Goal: Browse casually

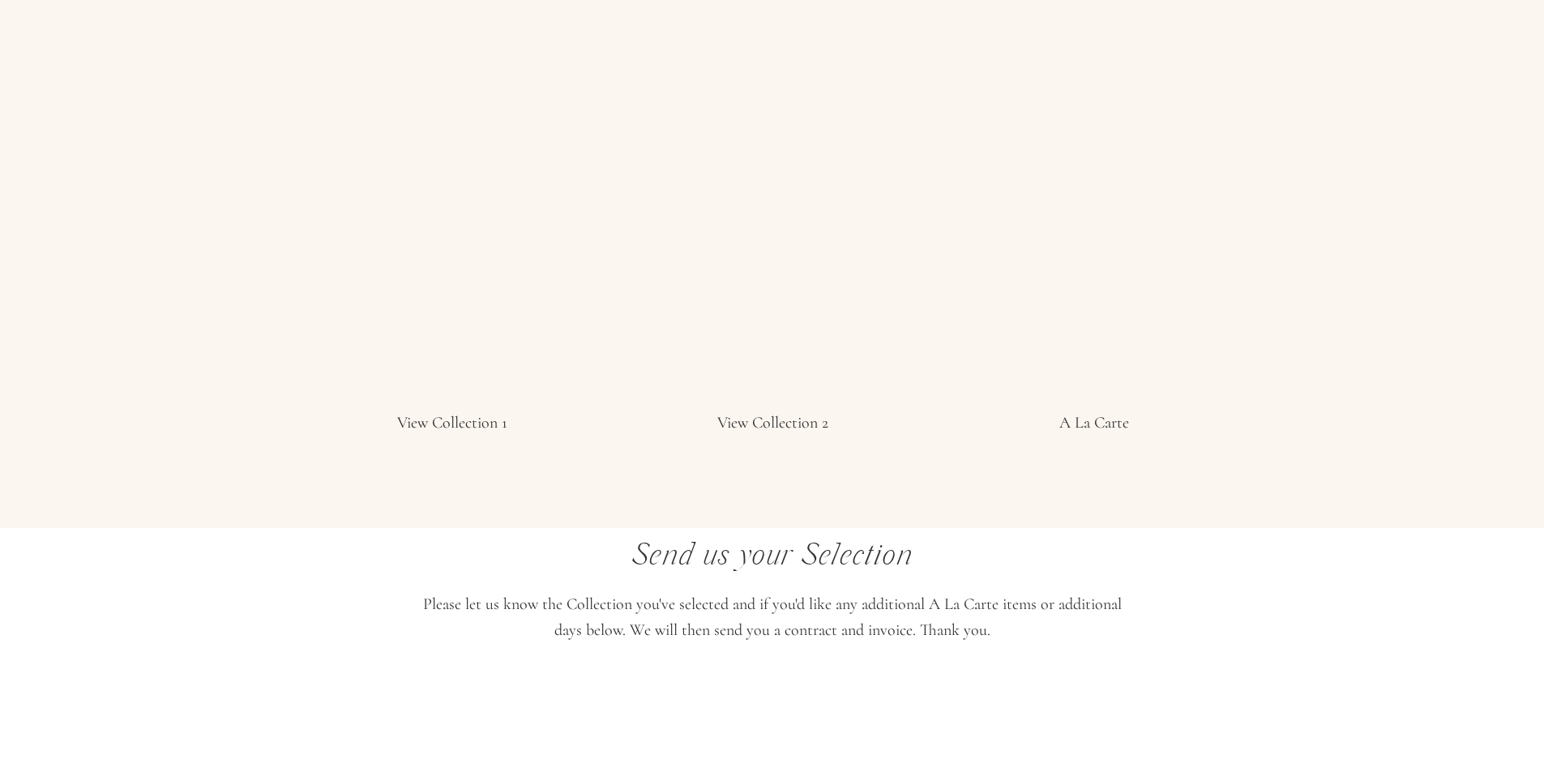
scroll to position [3280, 0]
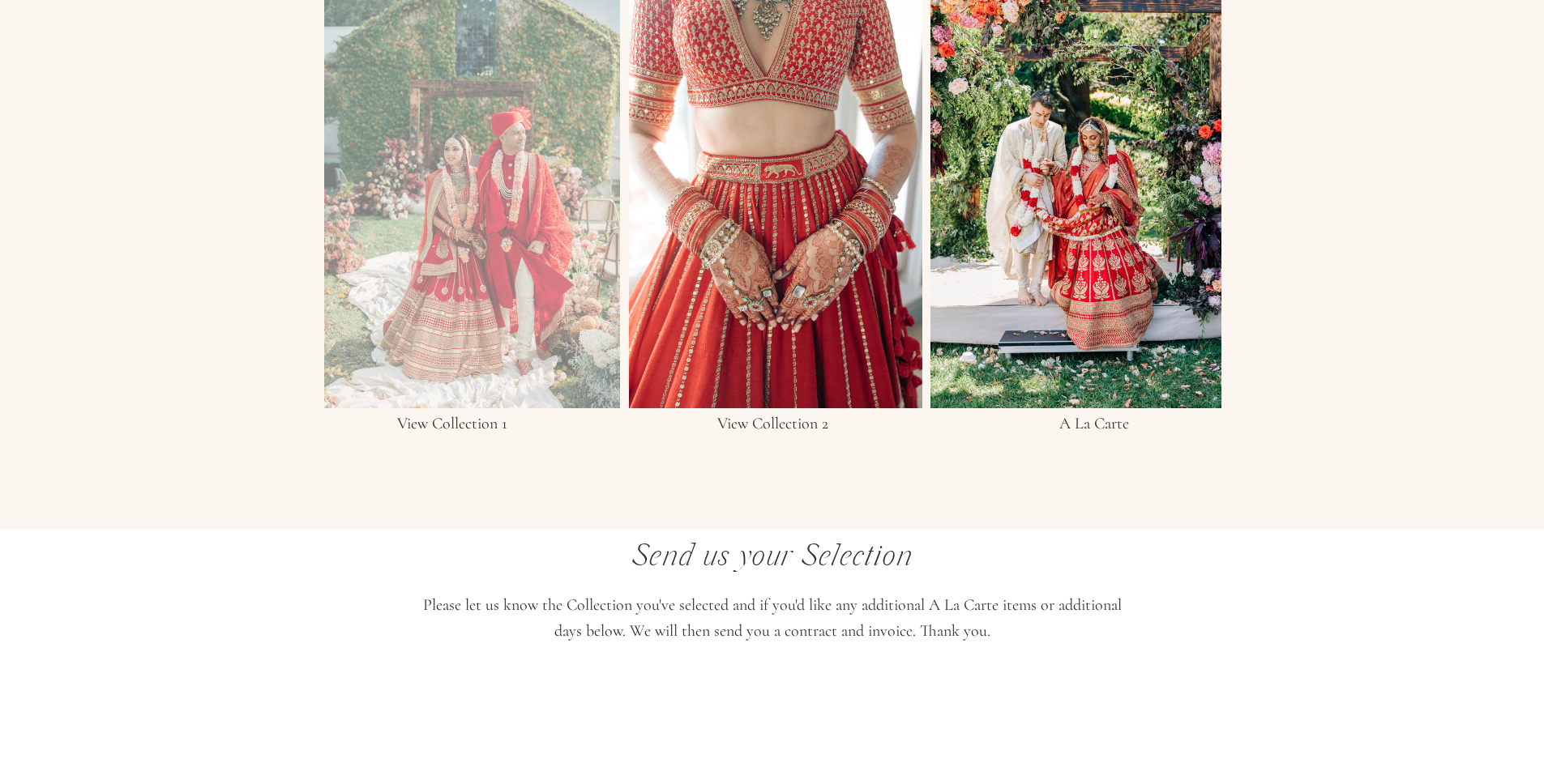
click at [391, 360] on div at bounding box center [472, 157] width 296 height 501
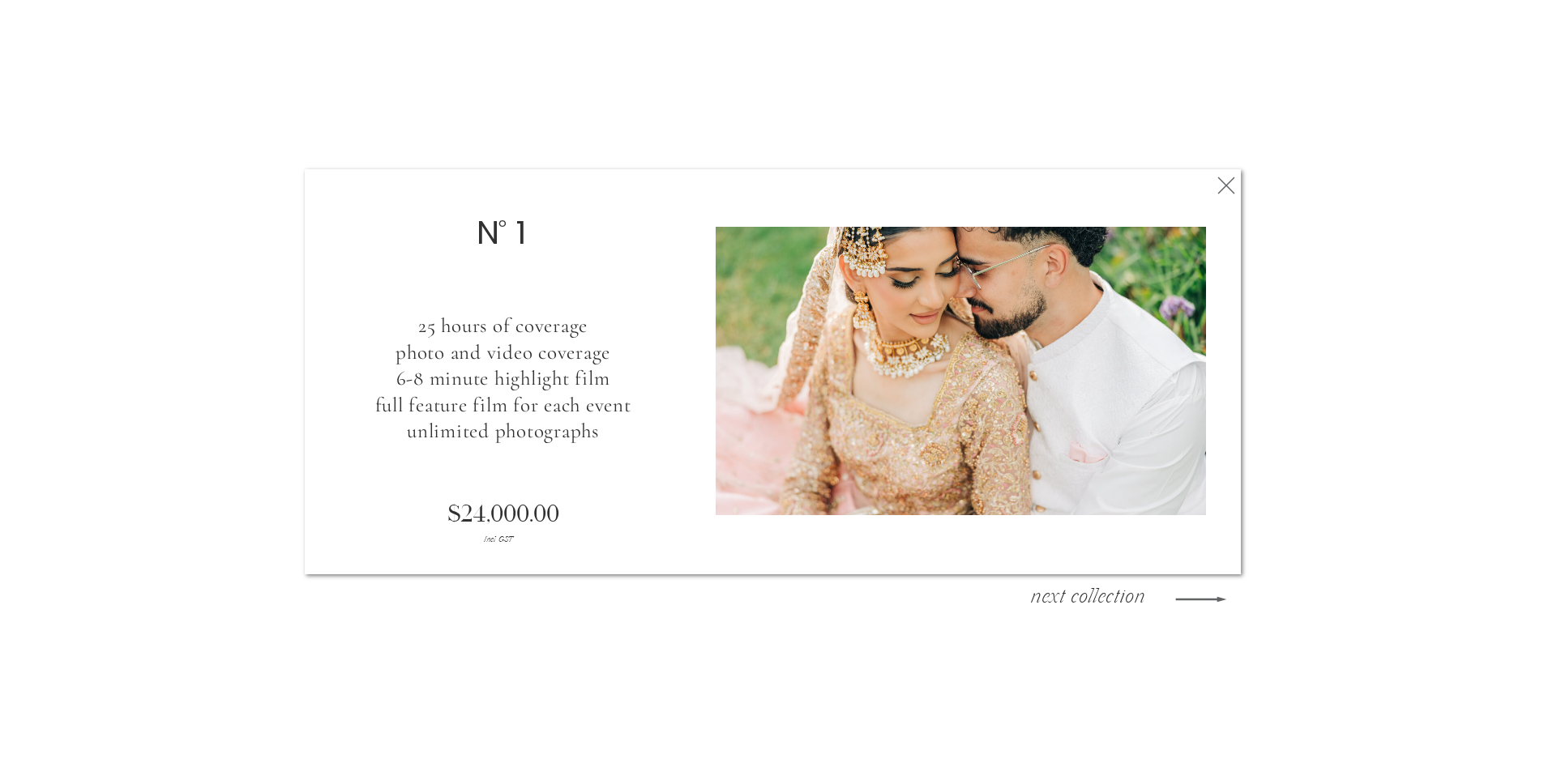
click at [1132, 594] on h3 "next collection" at bounding box center [1087, 600] width 146 height 25
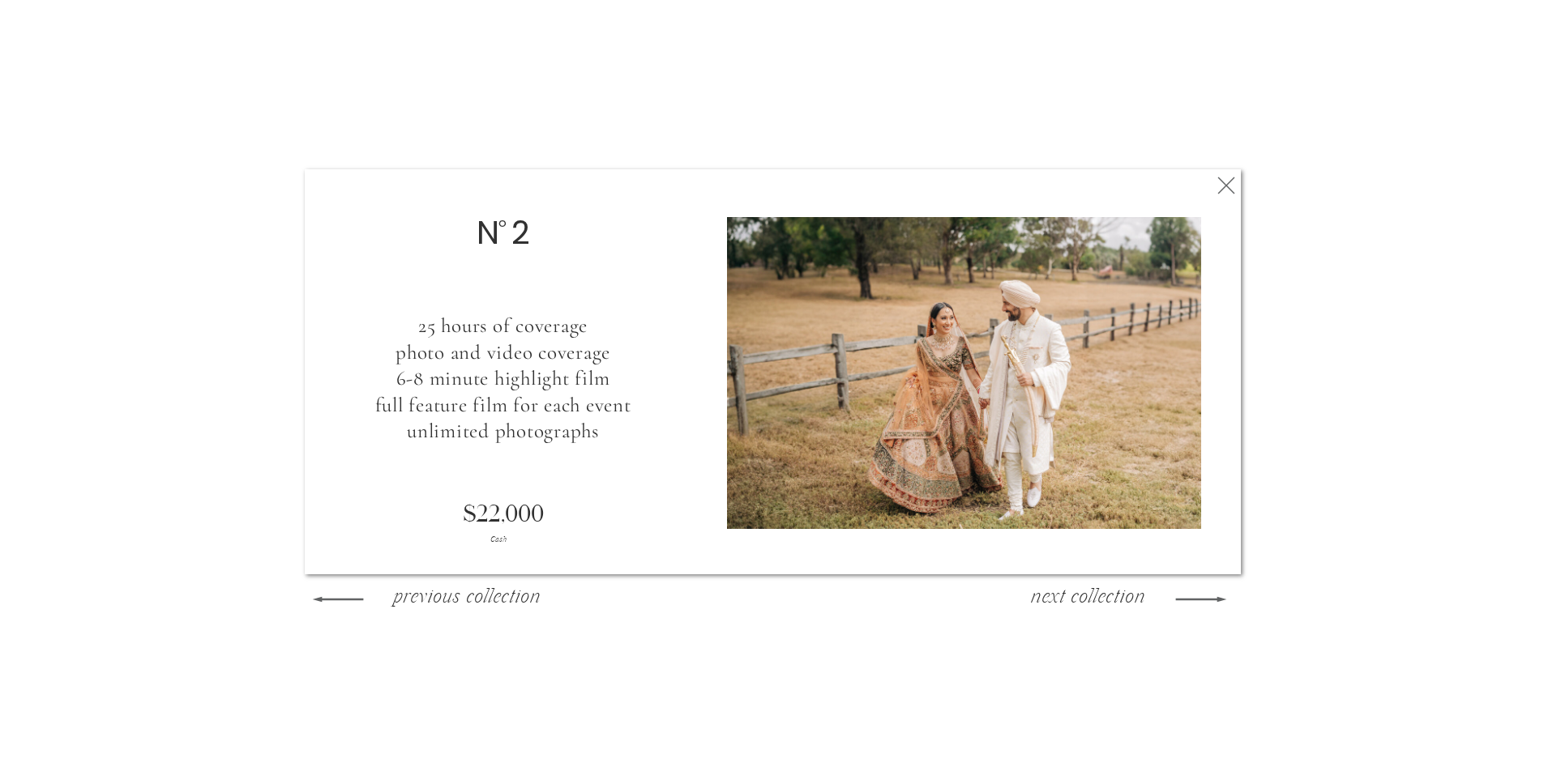
click at [1221, 196] on icon at bounding box center [1226, 185] width 29 height 33
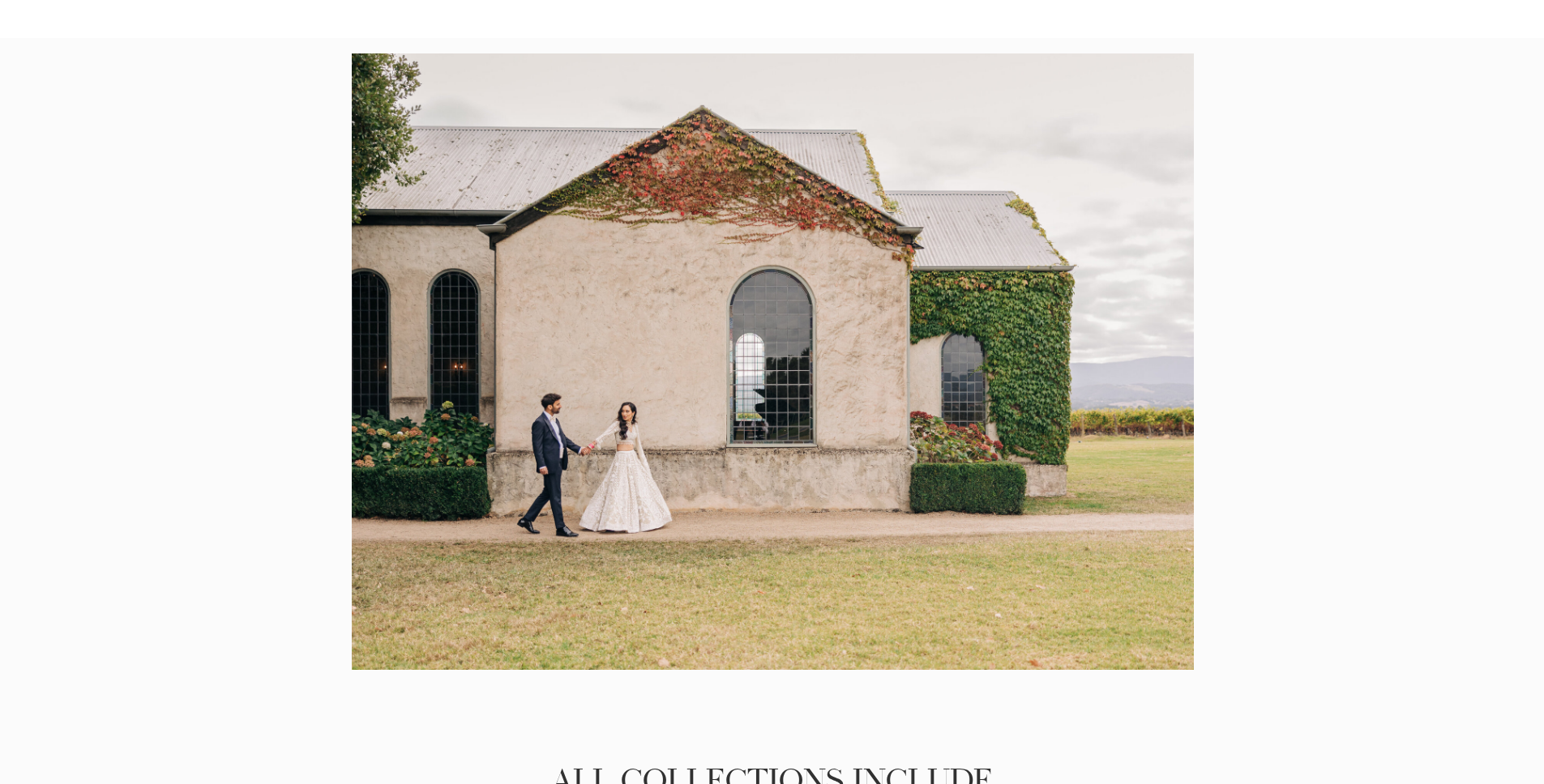
scroll to position [1771, 0]
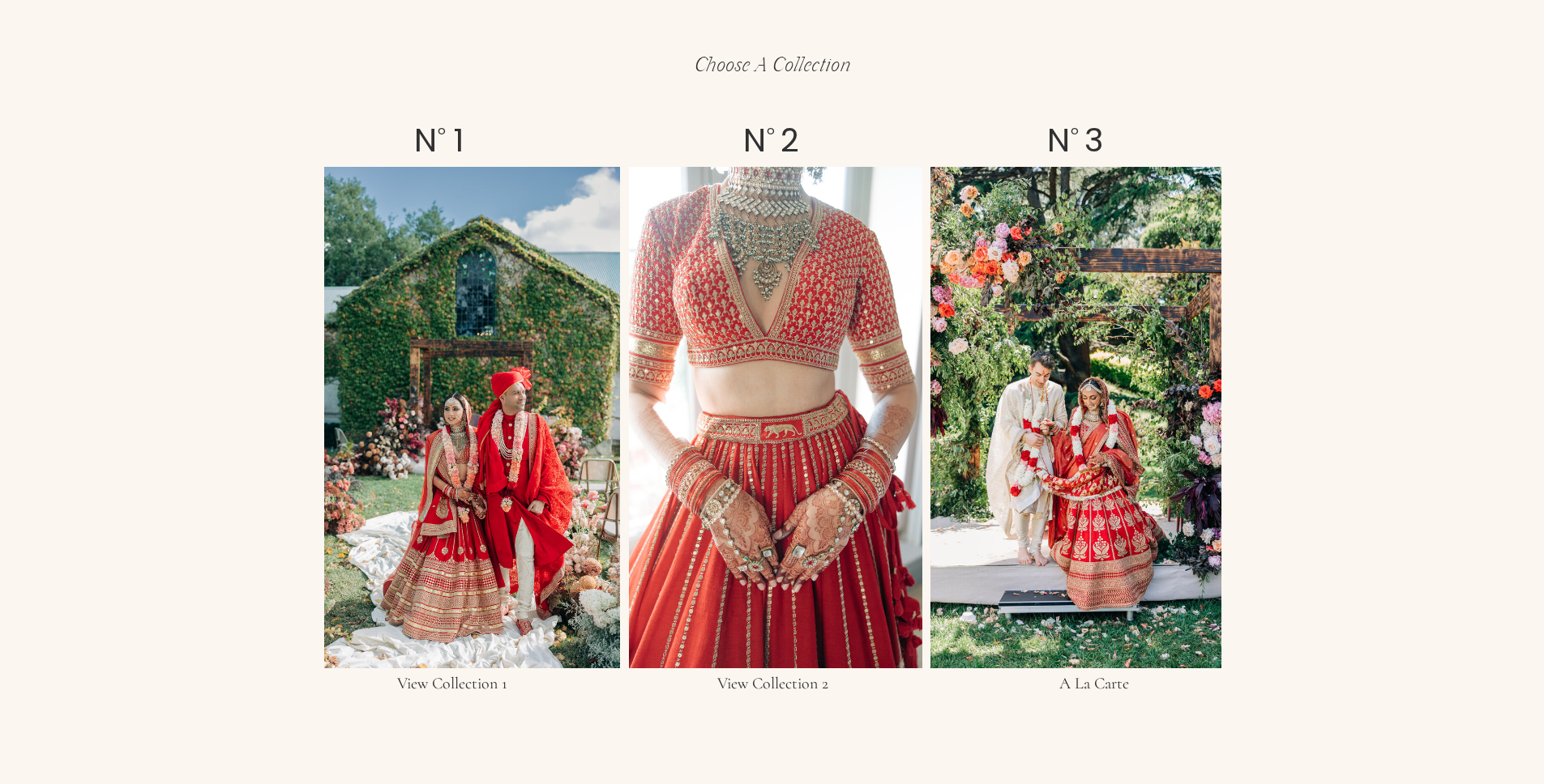
scroll to position [3022, 0]
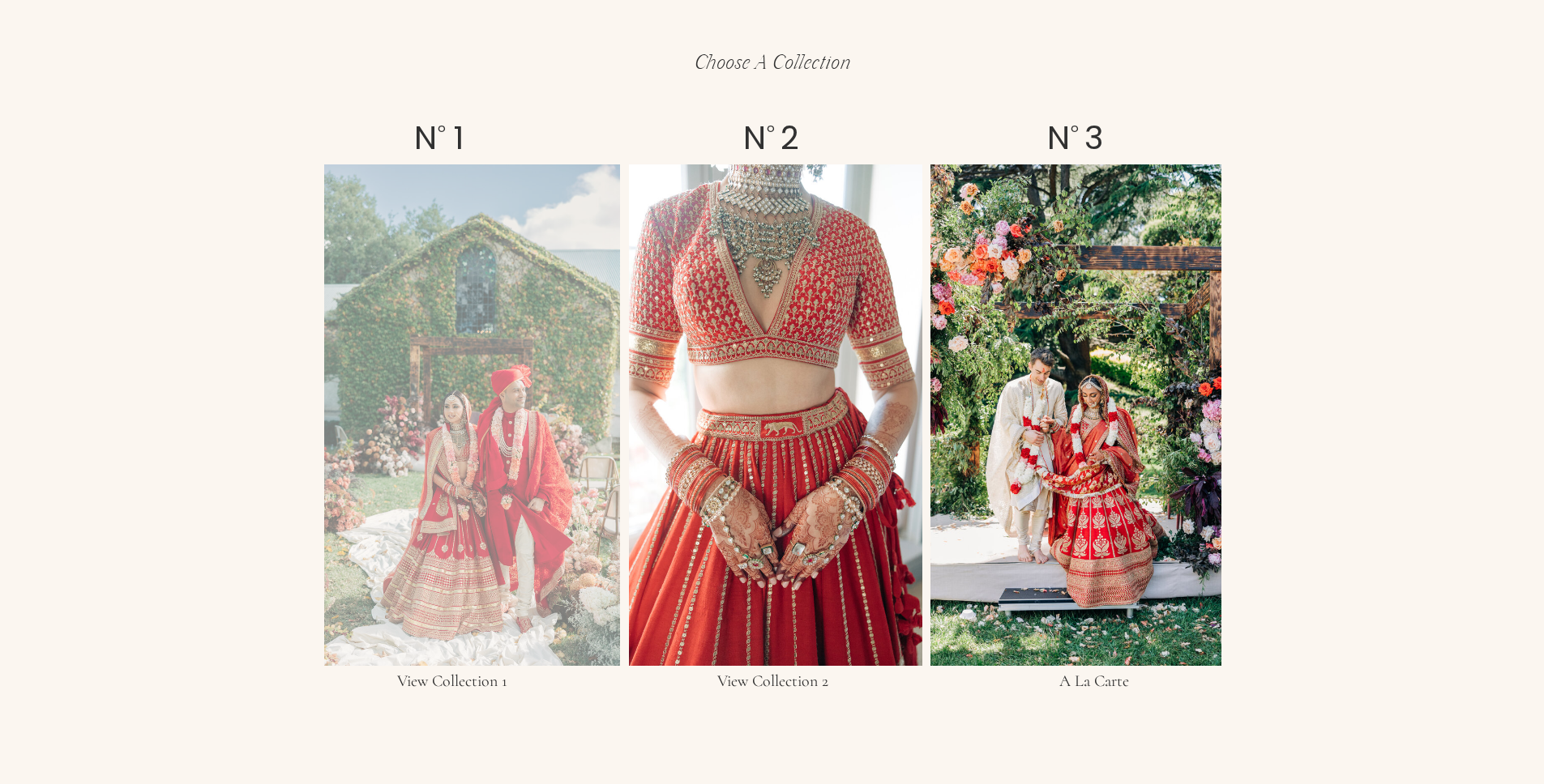
click at [488, 306] on div at bounding box center [472, 415] width 296 height 501
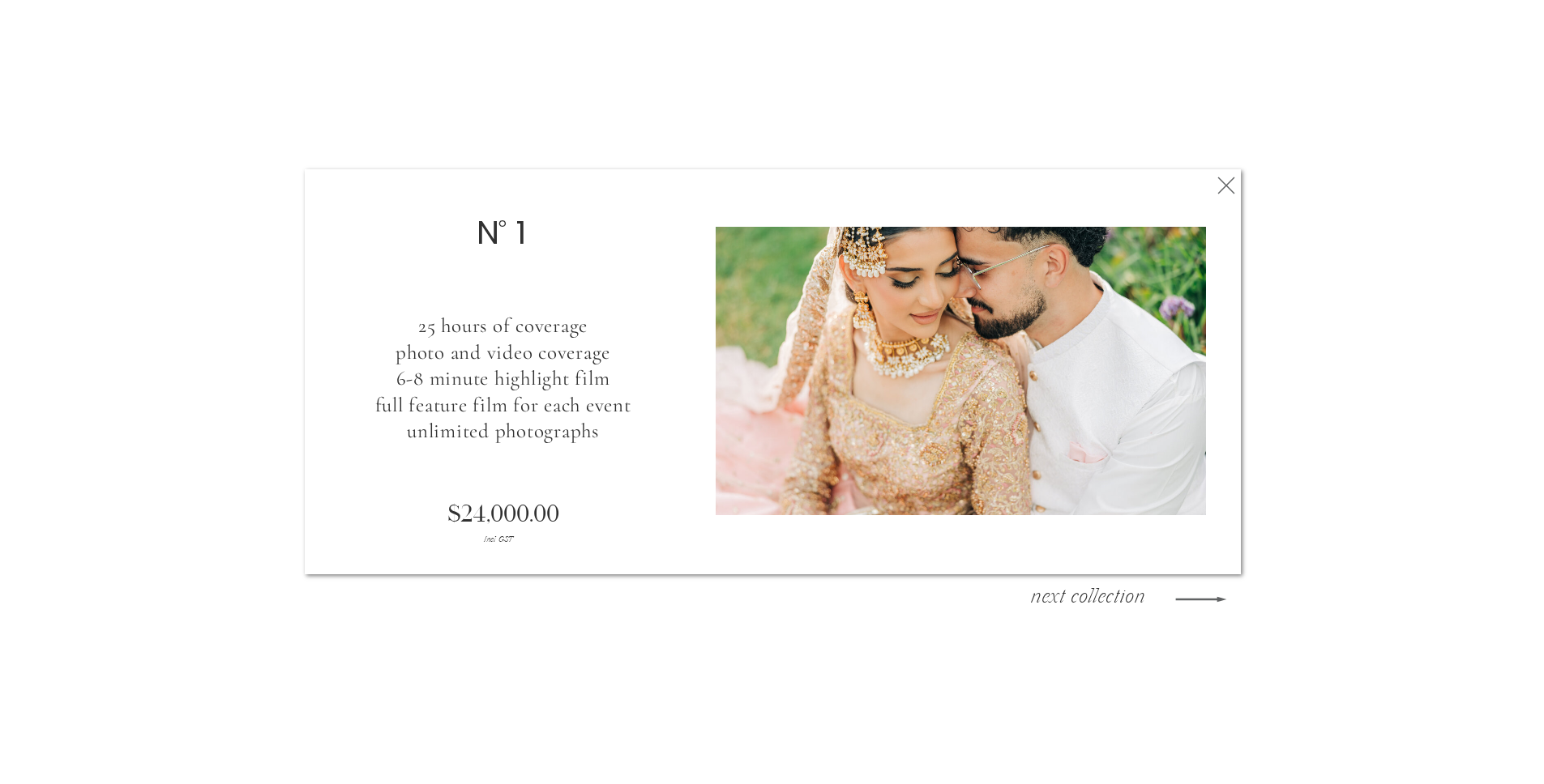
click at [1215, 599] on polygon at bounding box center [1200, 600] width 51 height 5
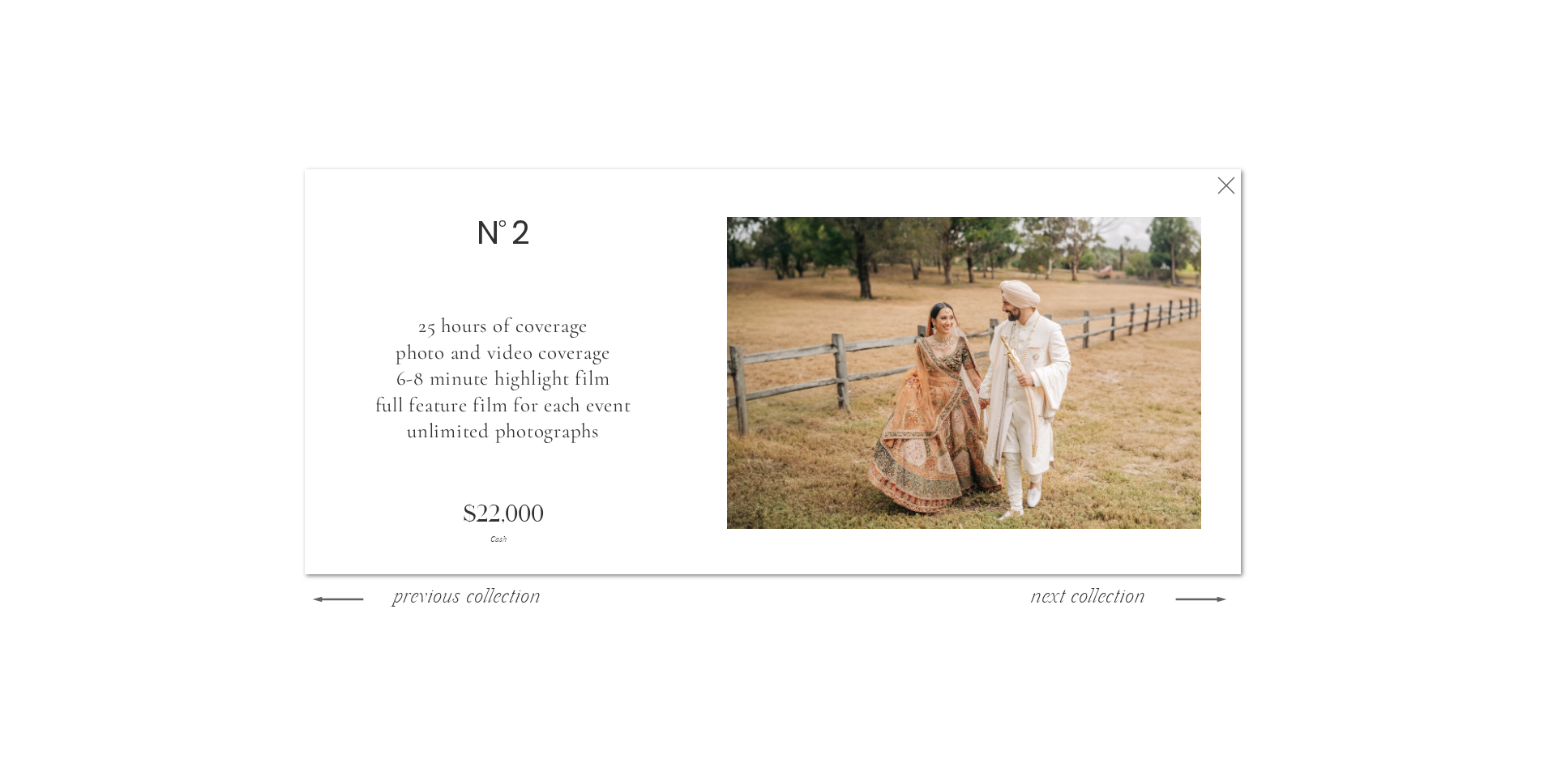
click at [1215, 599] on polygon at bounding box center [1200, 600] width 51 height 5
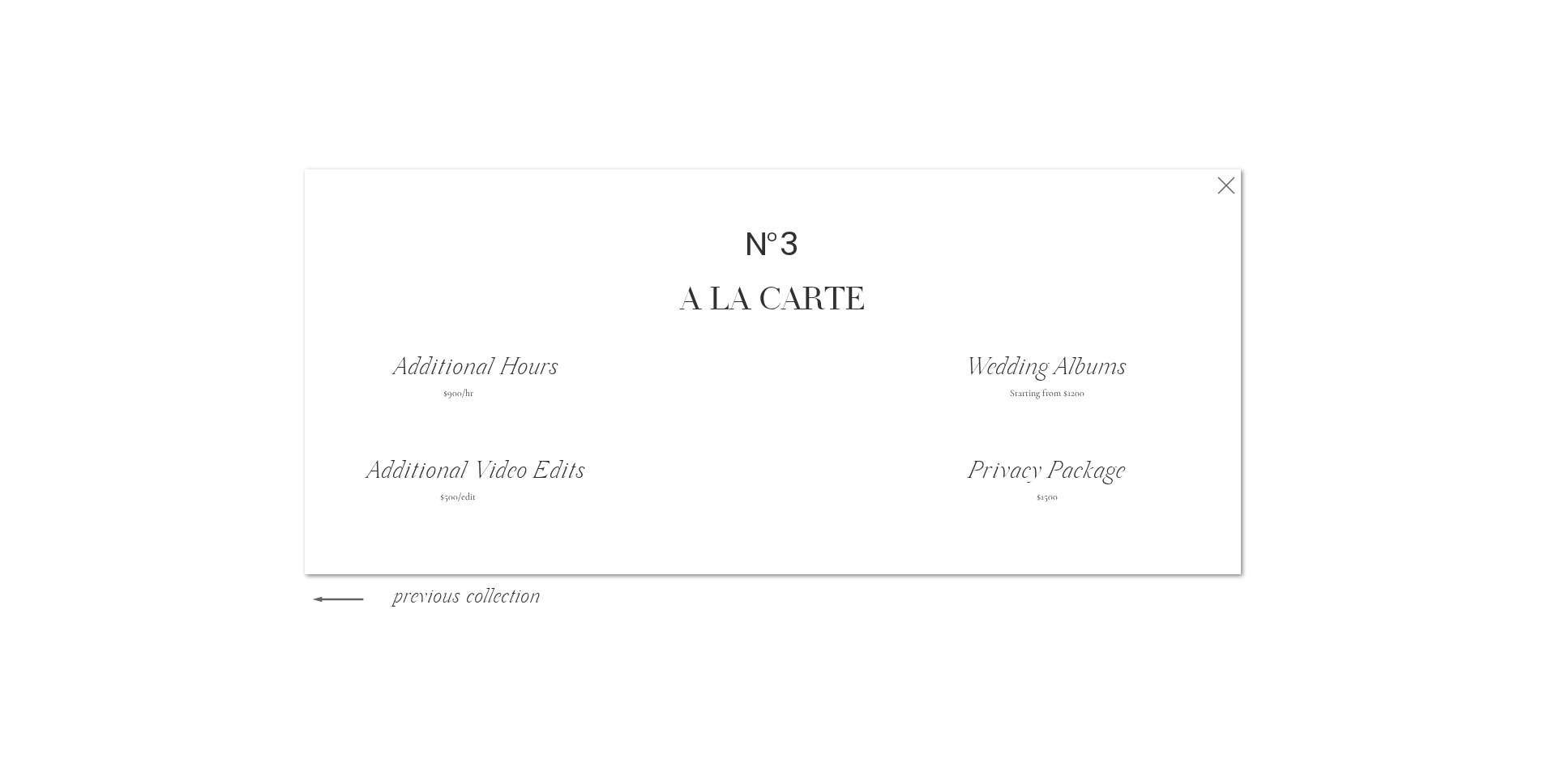
click at [1230, 181] on icon at bounding box center [1226, 185] width 29 height 33
